Goal: Task Accomplishment & Management: Complete application form

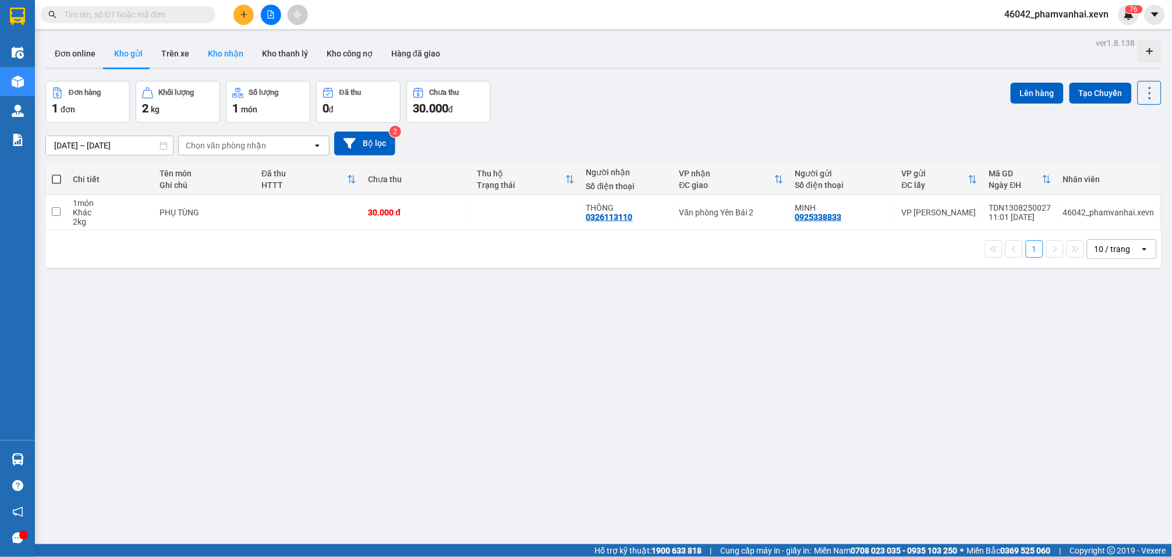
click at [208, 55] on button "Kho nhận" at bounding box center [226, 54] width 54 height 28
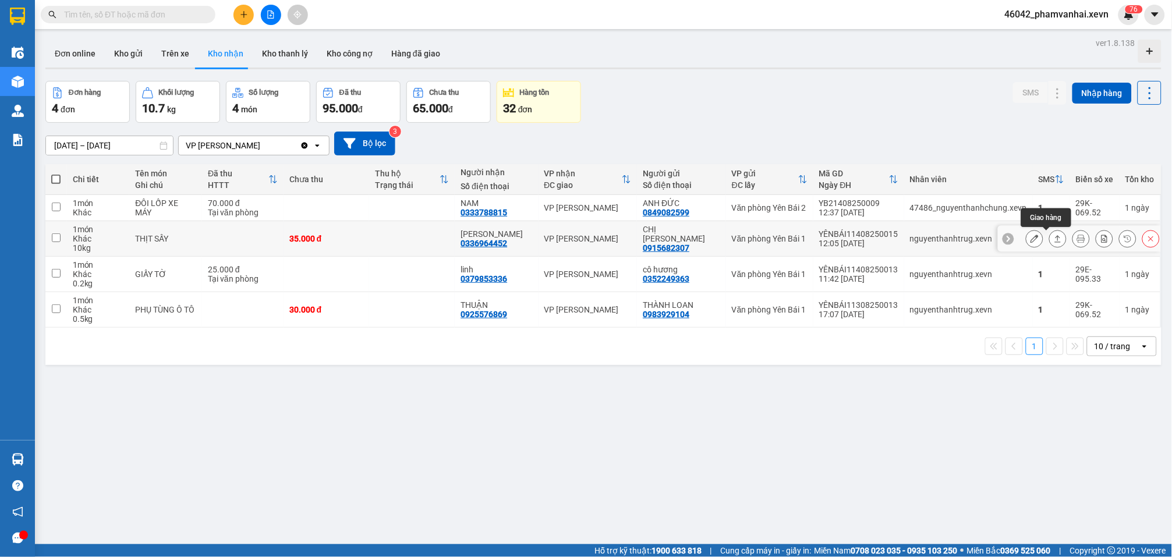
click at [1054, 240] on icon at bounding box center [1058, 239] width 8 height 8
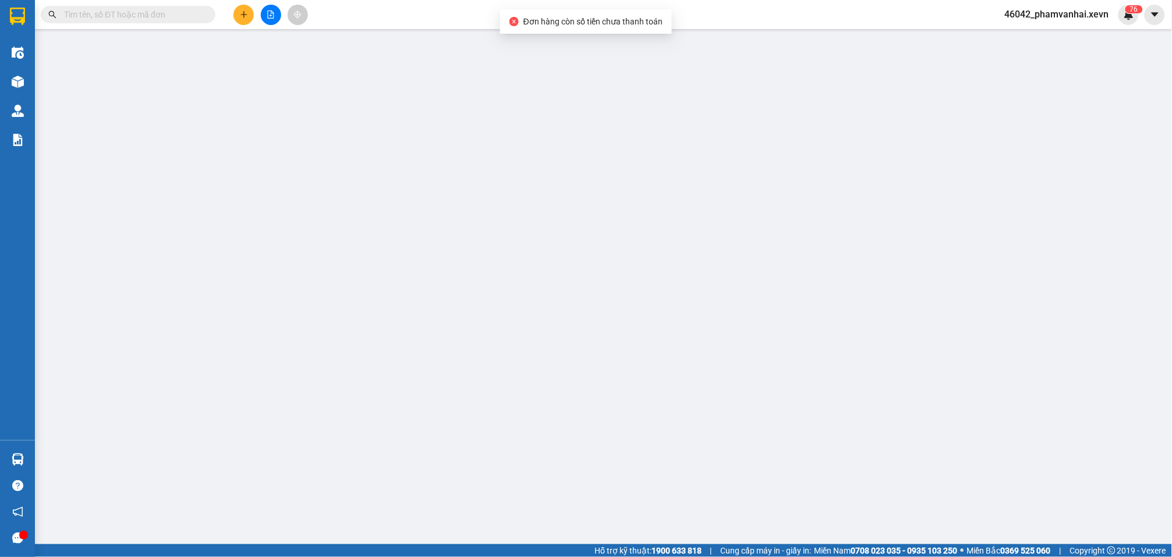
type input "0915682307"
type input "CHỊ [PERSON_NAME]"
type input "0336964452"
type input "[PERSON_NAME]"
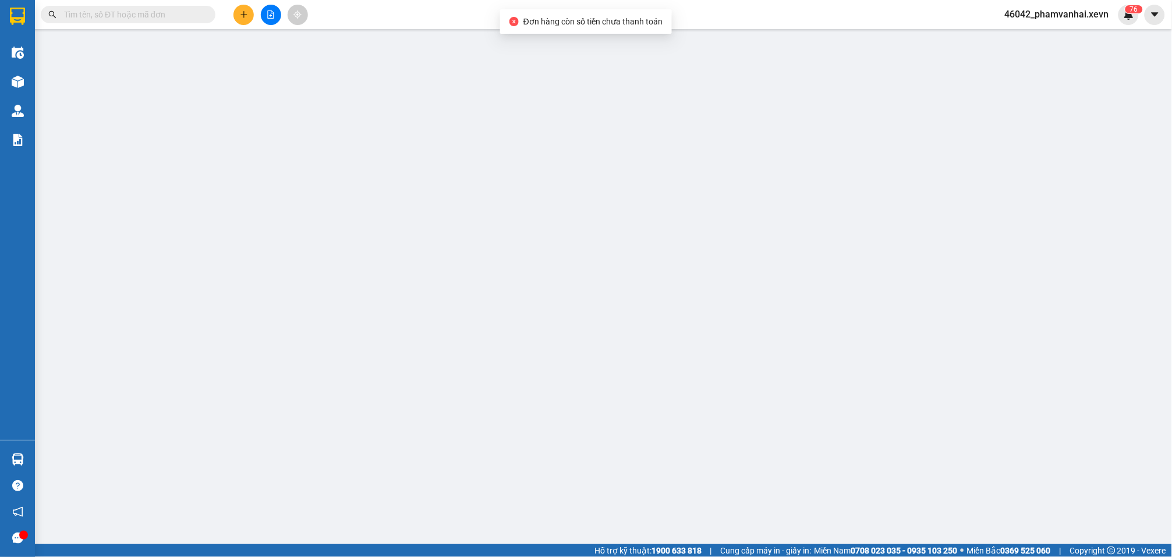
type input "35.000"
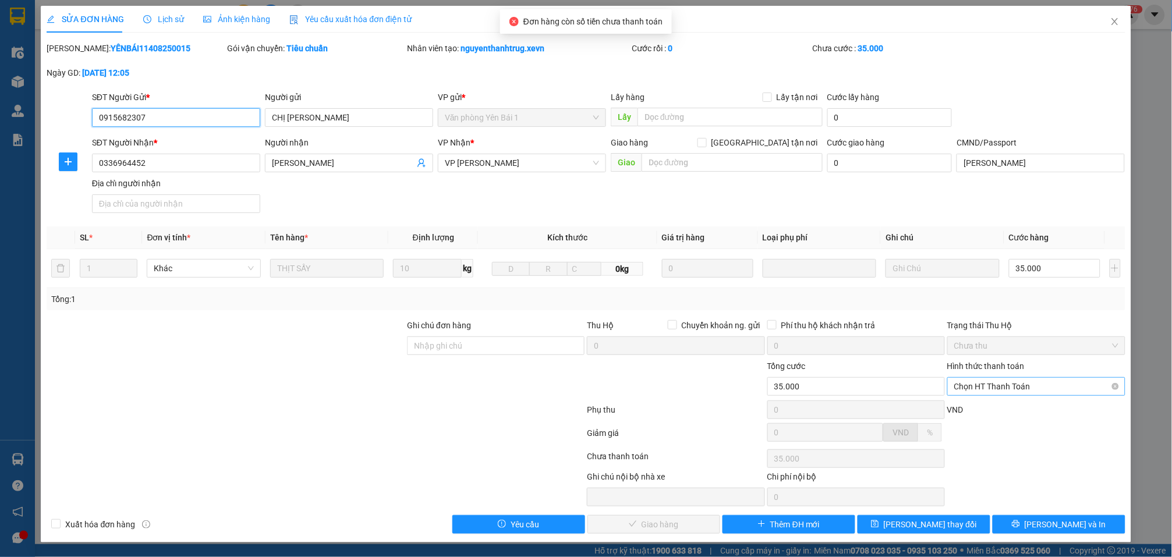
click at [1010, 388] on span "Chọn HT Thanh Toán" at bounding box center [1037, 386] width 164 height 17
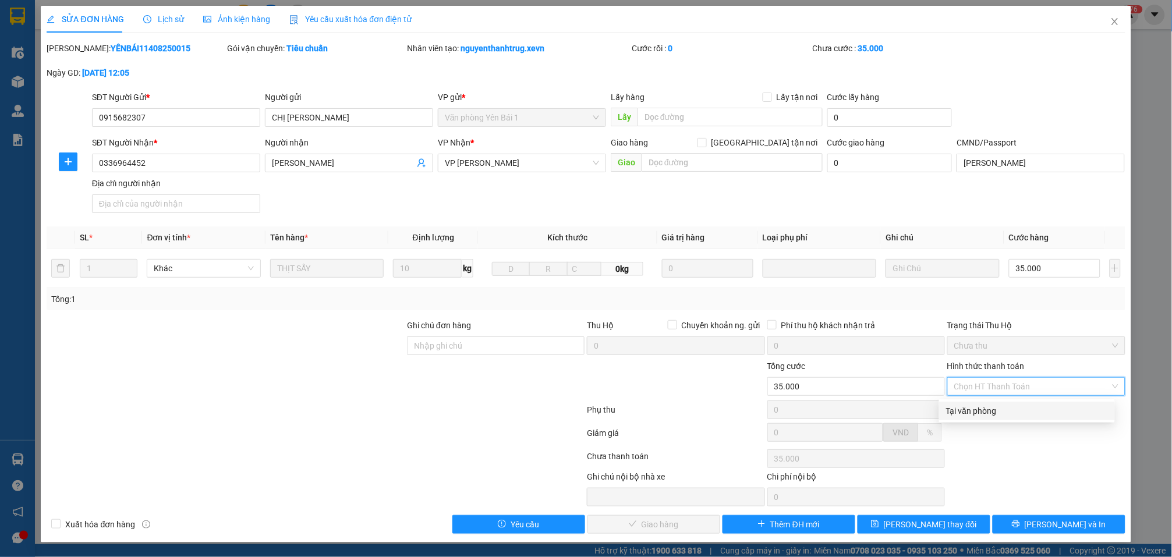
drag, startPoint x: 1004, startPoint y: 410, endPoint x: 754, endPoint y: 466, distance: 255.5
click at [1002, 411] on div "Tại văn phòng" at bounding box center [1027, 411] width 162 height 13
type input "0"
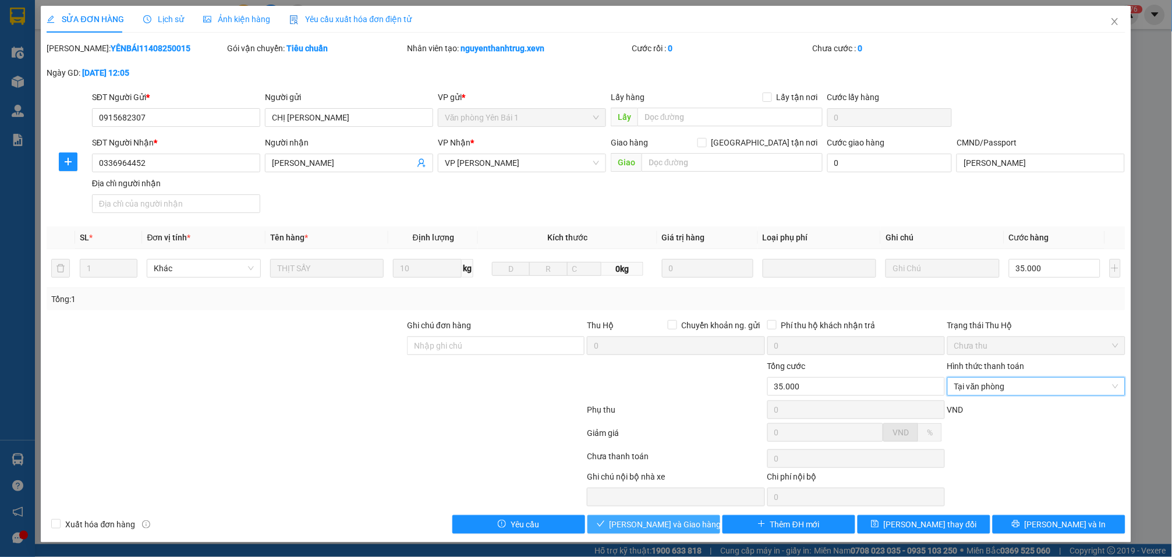
click at [650, 531] on span "[PERSON_NAME] và Giao hàng" at bounding box center [666, 524] width 112 height 13
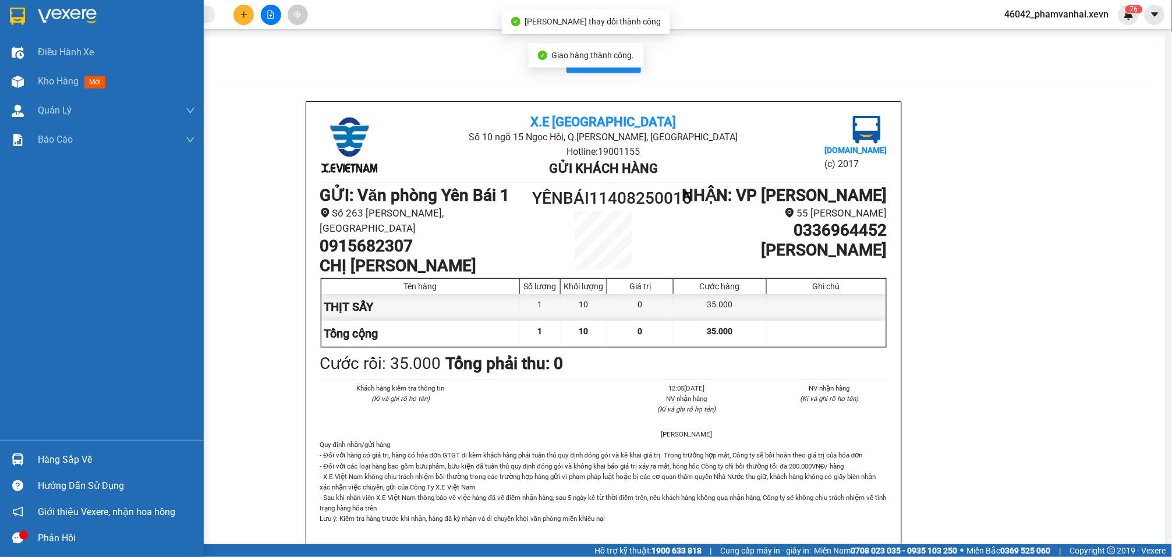
click at [21, 16] on img at bounding box center [17, 16] width 15 height 17
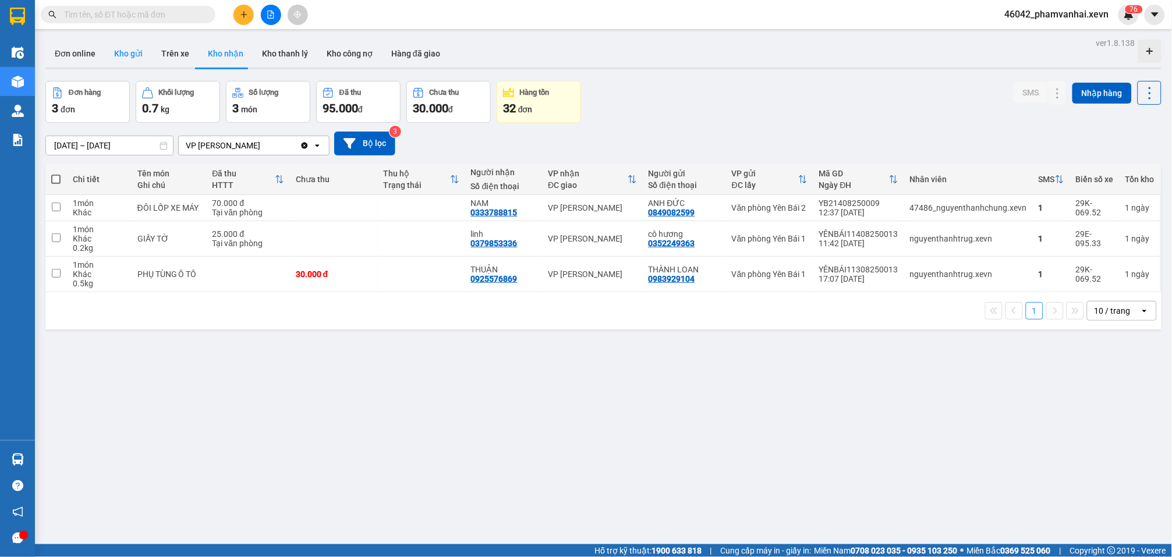
click at [121, 52] on button "Kho gửi" at bounding box center [128, 54] width 47 height 28
